Goal: Navigation & Orientation: Understand site structure

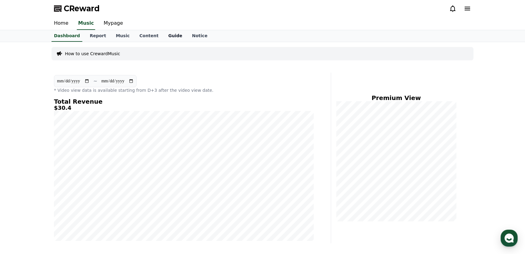
click at [164, 35] on link "Guide" at bounding box center [176, 36] width 24 height 12
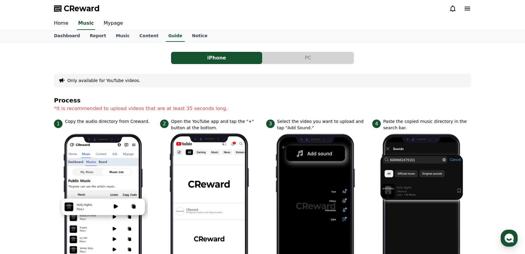
click at [226, 84] on div "Only available for YouTube videos." at bounding box center [262, 80] width 417 height 13
click at [145, 35] on link "Content" at bounding box center [149, 36] width 29 height 12
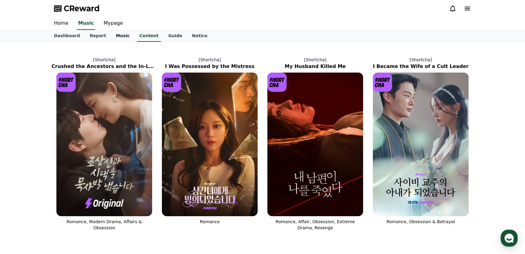
click at [117, 35] on link "Music" at bounding box center [122, 36] width 23 height 12
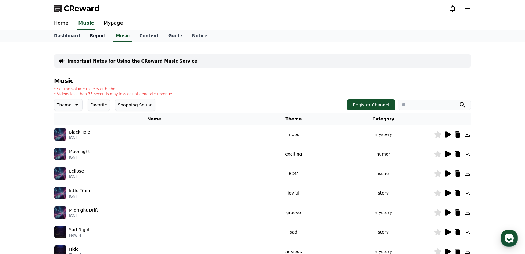
click at [94, 35] on link "Report" at bounding box center [98, 36] width 26 height 12
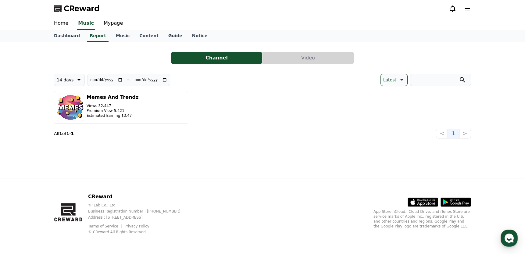
click at [326, 61] on button "Video" at bounding box center [308, 58] width 91 height 12
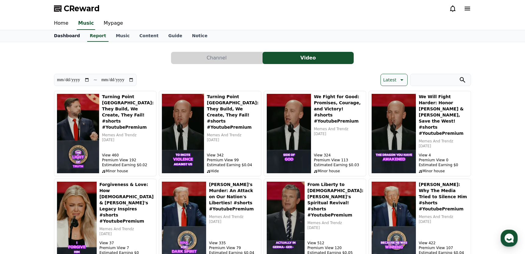
click at [62, 33] on link "Dashboard" at bounding box center [67, 36] width 36 height 12
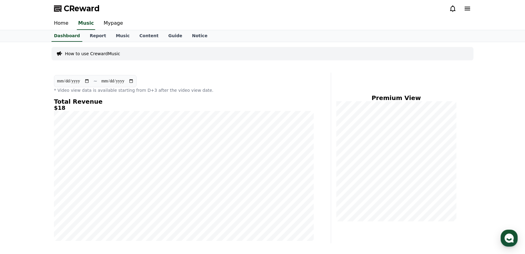
click at [67, 82] on input "**********" at bounding box center [73, 81] width 33 height 7
type input "**********"
click at [264, 25] on div "Home Music Mypage" at bounding box center [262, 23] width 427 height 13
click at [275, 22] on div "Home Music Mypage" at bounding box center [262, 23] width 427 height 13
